Goal: Complete application form

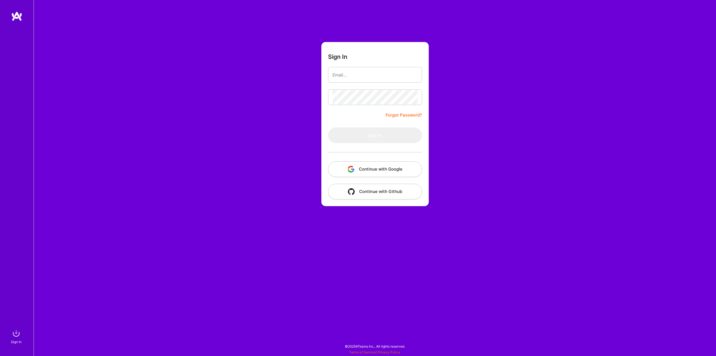
click at [379, 173] on button "Continue with Google" at bounding box center [375, 169] width 94 height 16
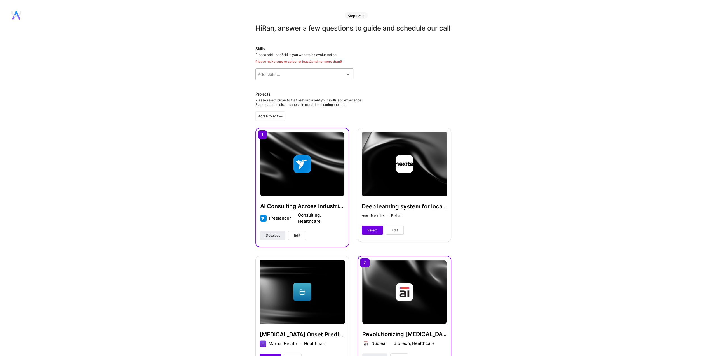
click at [334, 80] on div "Add skills..." at bounding box center [300, 74] width 89 height 11
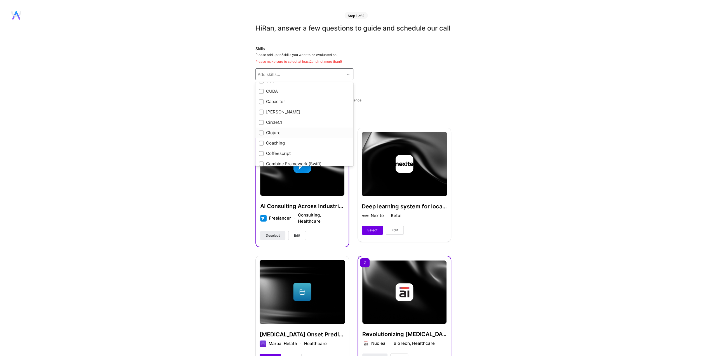
scroll to position [616, 0]
click at [290, 149] on div "Computer Vision" at bounding box center [304, 146] width 91 height 6
checkbox input "true"
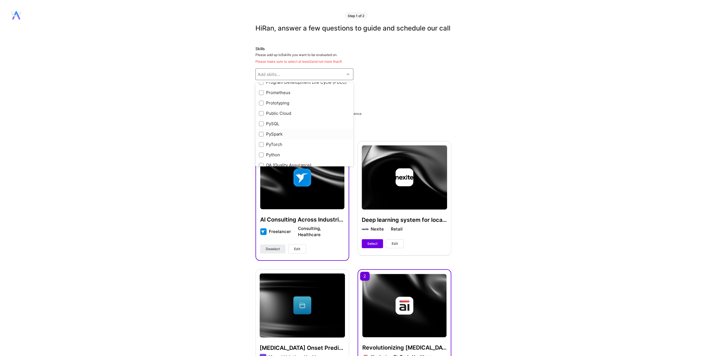
scroll to position [2323, 0]
click at [261, 129] on input "checkbox" at bounding box center [262, 127] width 4 height 4
checkbox input "true"
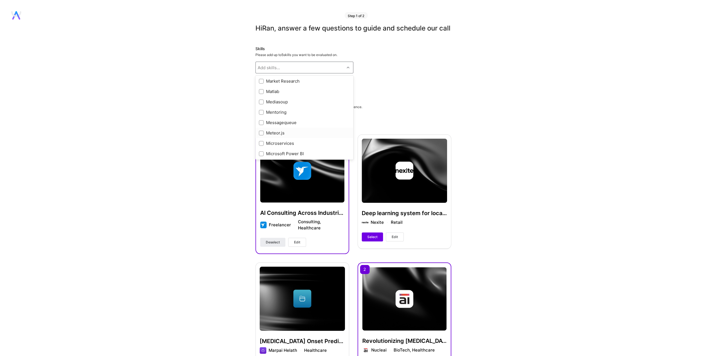
scroll to position [1847, 0]
click at [261, 80] on input "checkbox" at bounding box center [262, 78] width 4 height 4
checkbox input "true"
click at [217, 135] on div "Hi Ran , answer a few questions to guide and schedule our call Skills Please ad…" at bounding box center [353, 359] width 707 height 670
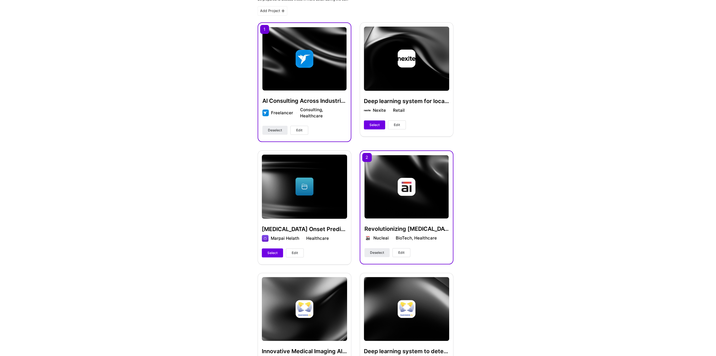
scroll to position [168, 0]
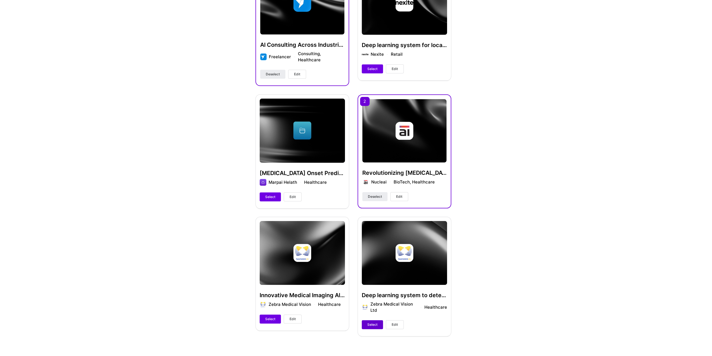
click at [372, 327] on span "Select" at bounding box center [372, 324] width 10 height 5
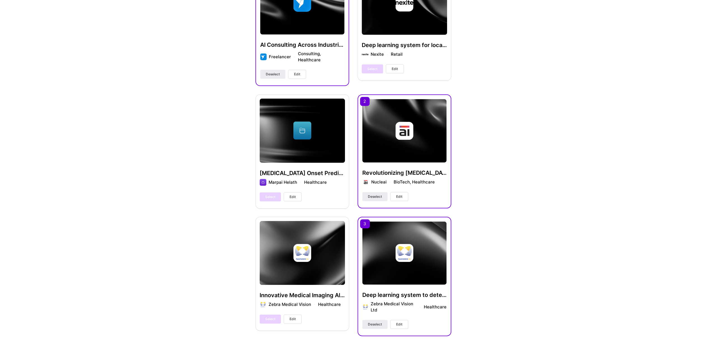
click at [401, 325] on span "Edit" at bounding box center [399, 324] width 6 height 5
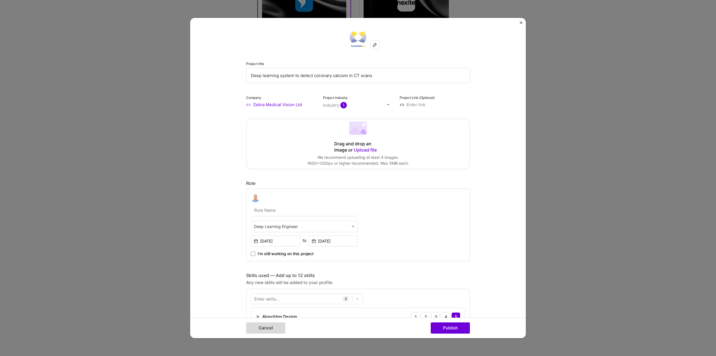
click at [278, 331] on button "Cancel" at bounding box center [265, 327] width 39 height 11
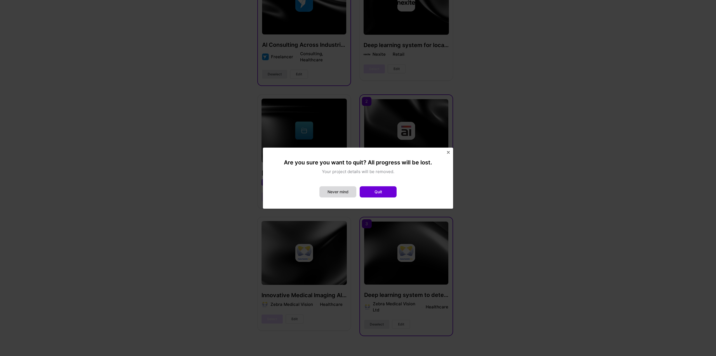
click at [339, 192] on button "Never mind" at bounding box center [338, 191] width 37 height 11
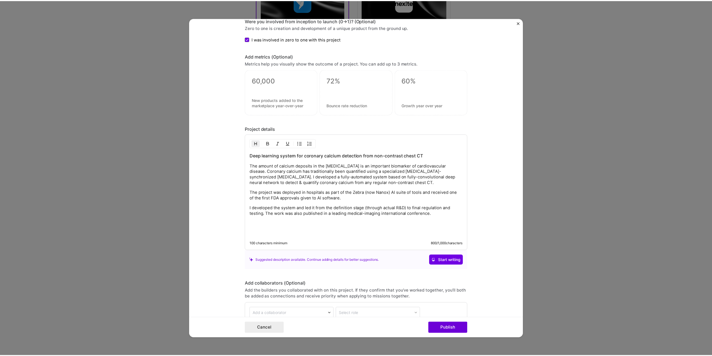
scroll to position [557, 0]
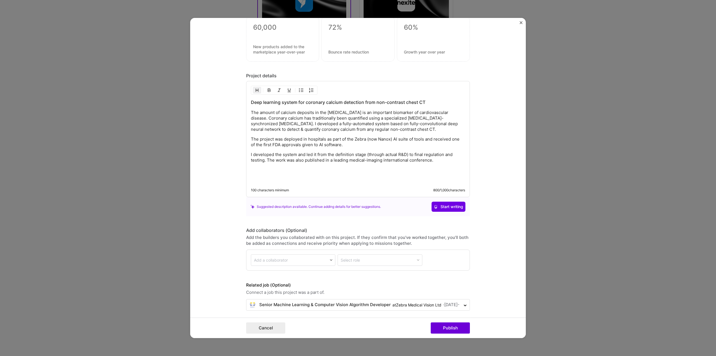
click at [520, 24] on img "Close" at bounding box center [521, 22] width 3 height 3
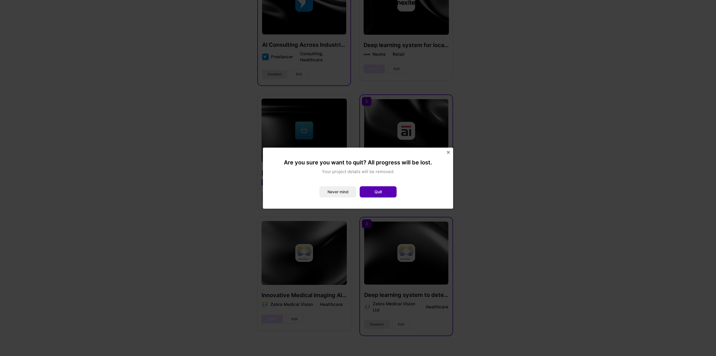
click at [378, 191] on button "Quit" at bounding box center [378, 191] width 37 height 11
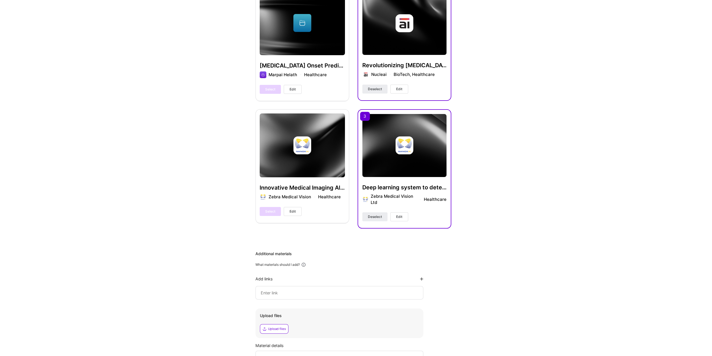
scroll to position [359, 0]
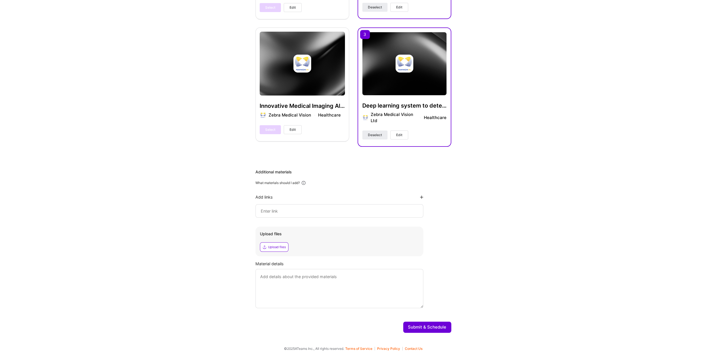
click at [278, 245] on div "Upload files" at bounding box center [277, 247] width 18 height 4
click at [351, 283] on textarea at bounding box center [339, 288] width 168 height 39
click at [279, 245] on div "Upload files" at bounding box center [277, 247] width 18 height 4
click at [380, 247] on icon at bounding box center [380, 246] width 2 height 2
drag, startPoint x: 363, startPoint y: 287, endPoint x: 224, endPoint y: 263, distance: 141.6
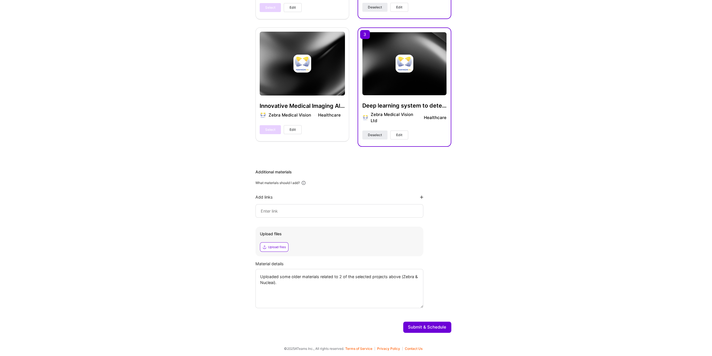
click at [224, 264] on div "Hi Ran , answer a few questions to guide and schedule our call Skills Please ad…" at bounding box center [353, 2] width 707 height 670
click at [357, 283] on textarea "I will be able to present slides on various projects during the call. I don't f…" at bounding box center [339, 288] width 168 height 39
click at [359, 284] on textarea "I will be able to present slides on various projects during the call. I don't f…" at bounding box center [339, 288] width 168 height 39
click at [392, 284] on textarea "I will be able to present slides on various projects during the call. I don't f…" at bounding box center [339, 288] width 168 height 39
click at [285, 247] on div "Upload files" at bounding box center [277, 247] width 18 height 4
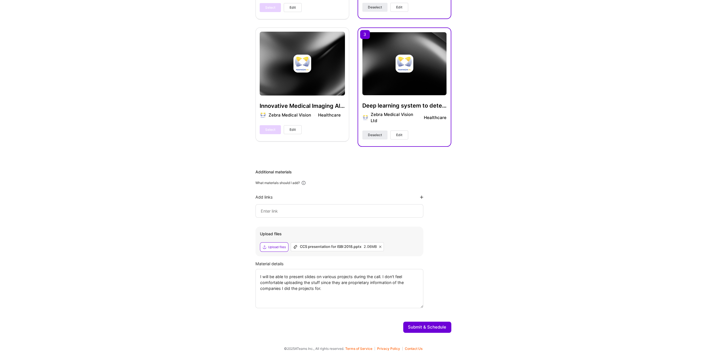
click at [319, 281] on textarea "I will be able to present slides on various projects during the call. I don't f…" at bounding box center [339, 288] width 168 height 39
type textarea "I will be able to present more slides (on various projects) during the call. I …"
click at [438, 327] on button "Submit & Schedule" at bounding box center [427, 326] width 48 height 11
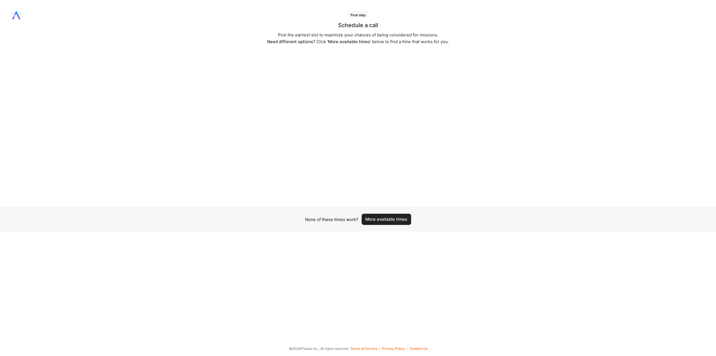
click at [408, 288] on div "Final step Schedule a call Pick the earliest slot to maximize your chances of b…" at bounding box center [358, 172] width 716 height 322
